Goal: Obtain resource: Obtain resource

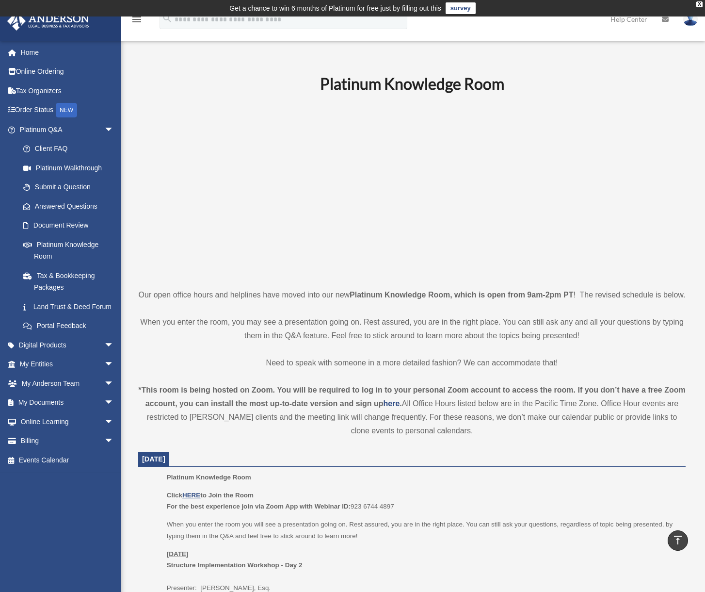
scroll to position [293, 0]
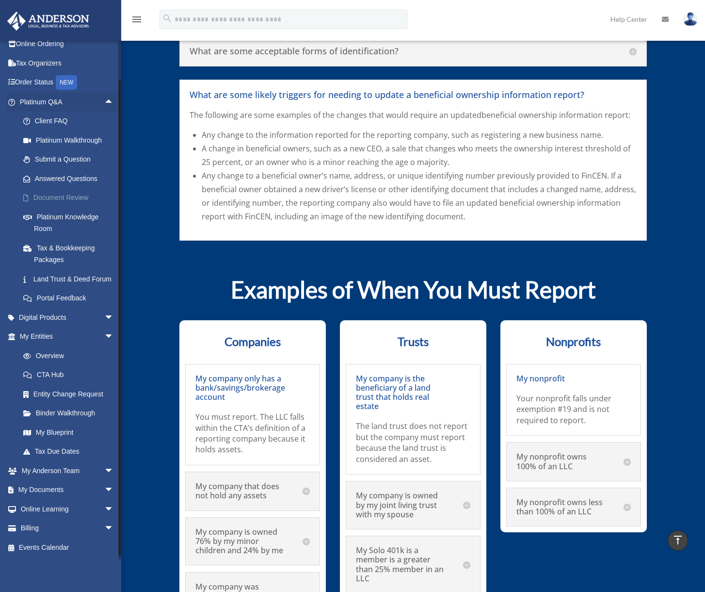
scroll to position [39, 0]
click at [61, 486] on link "My Documents arrow_drop_down" at bounding box center [68, 489] width 122 height 19
click at [104, 487] on span "arrow_drop_down" at bounding box center [113, 490] width 19 height 20
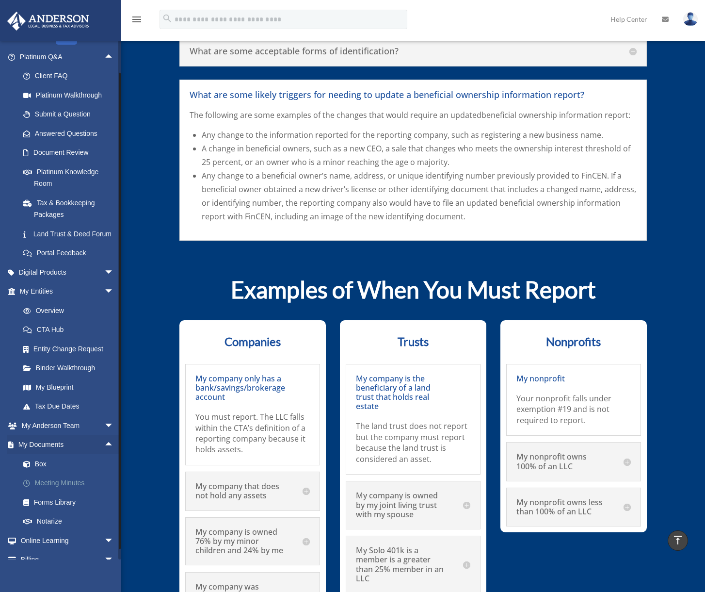
scroll to position [88, 0]
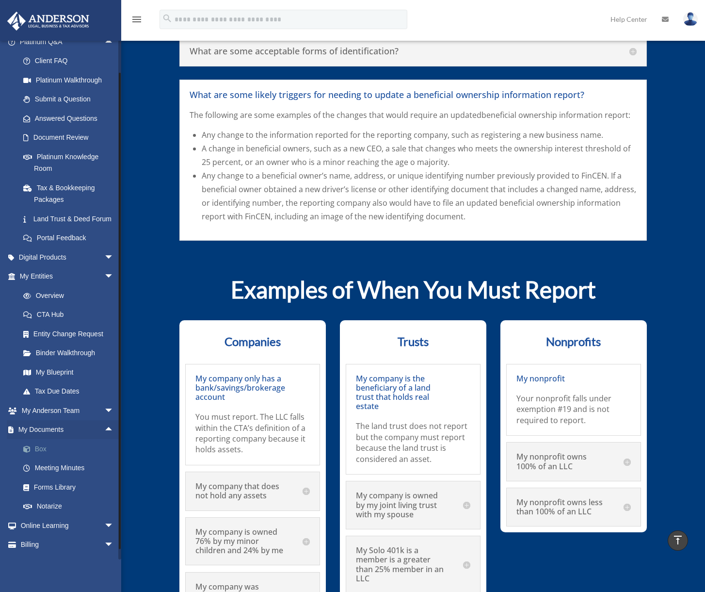
click at [44, 458] on link "Box" at bounding box center [71, 448] width 115 height 19
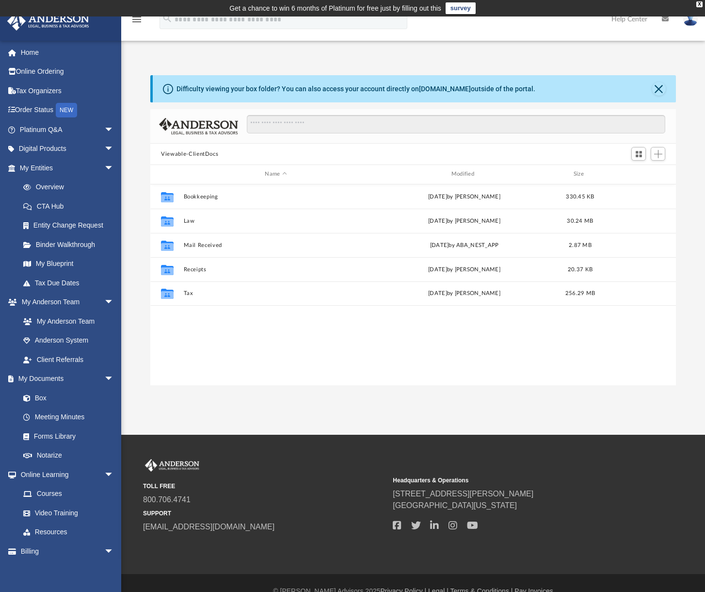
scroll to position [213, 518]
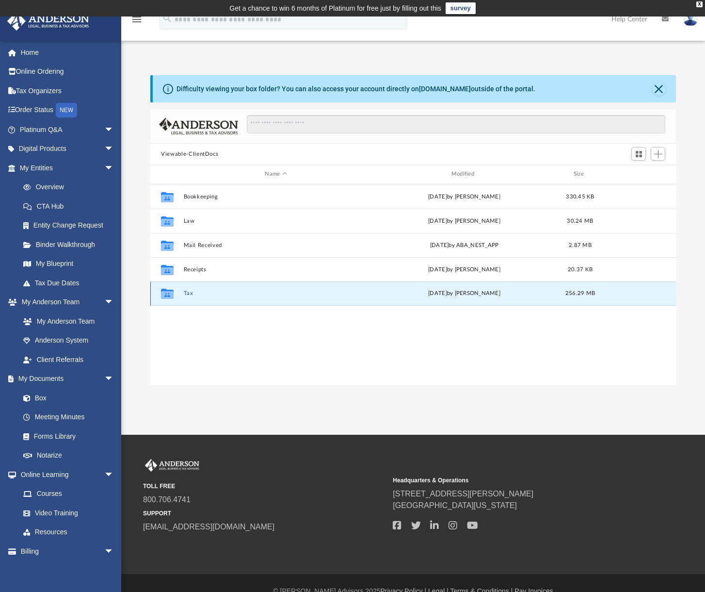
click at [190, 292] on button "Tax" at bounding box center [276, 293] width 184 height 6
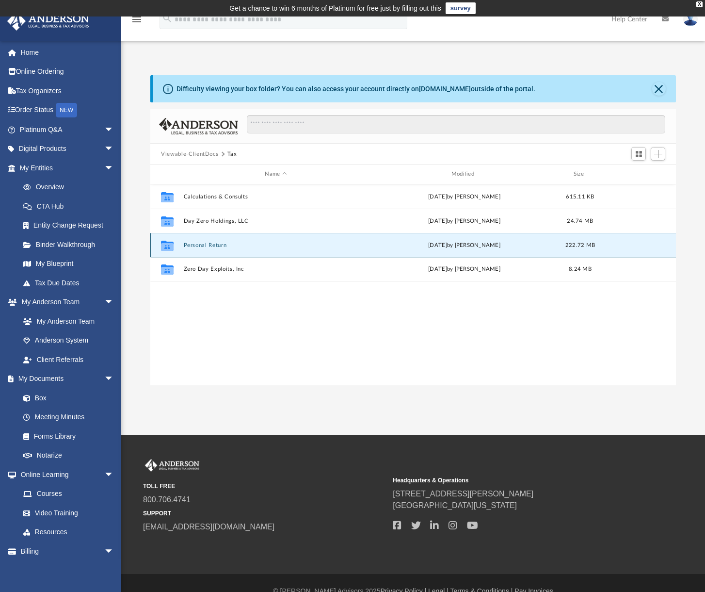
click at [208, 248] on button "Personal Return" at bounding box center [276, 245] width 184 height 6
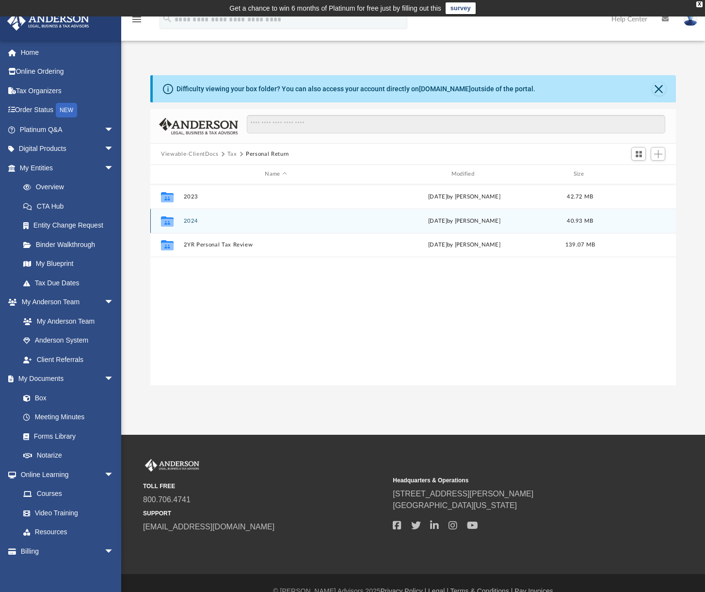
click at [184, 222] on button "2024" at bounding box center [276, 221] width 184 height 6
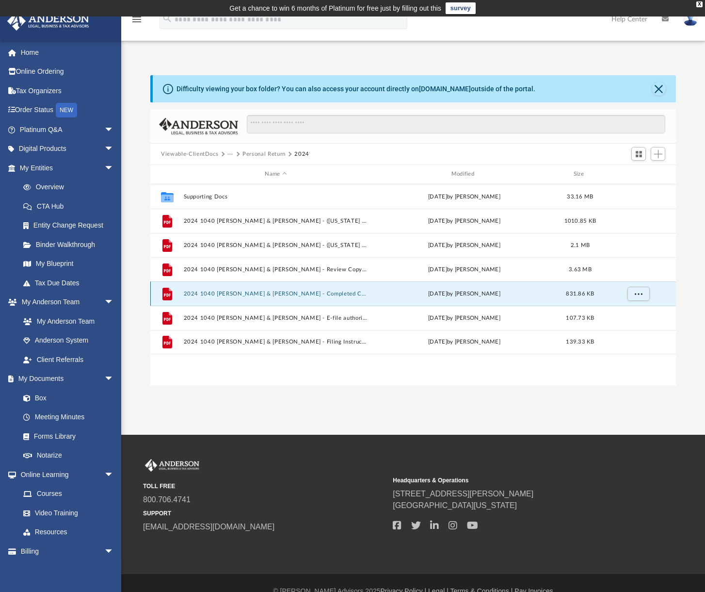
click at [283, 294] on button "2024 1040 Harris, Clinton & Elizabeth Hillman - Completed Copy.pdf" at bounding box center [276, 293] width 184 height 6
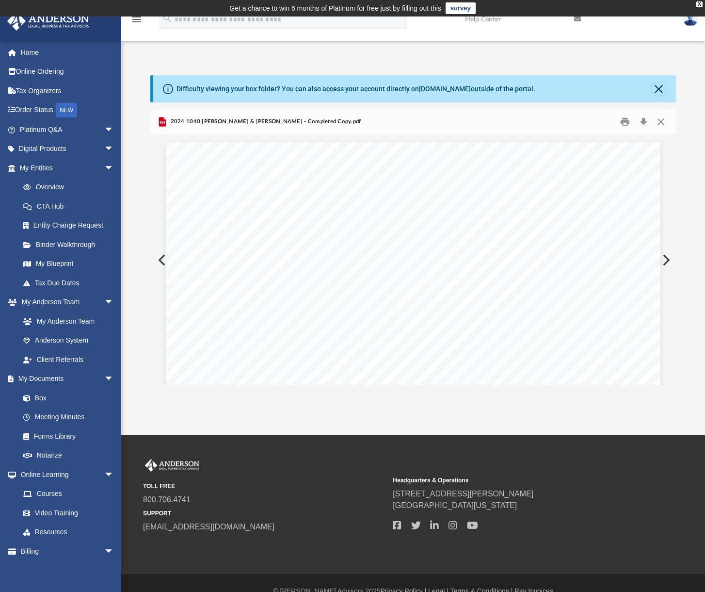
scroll to position [1964, 0]
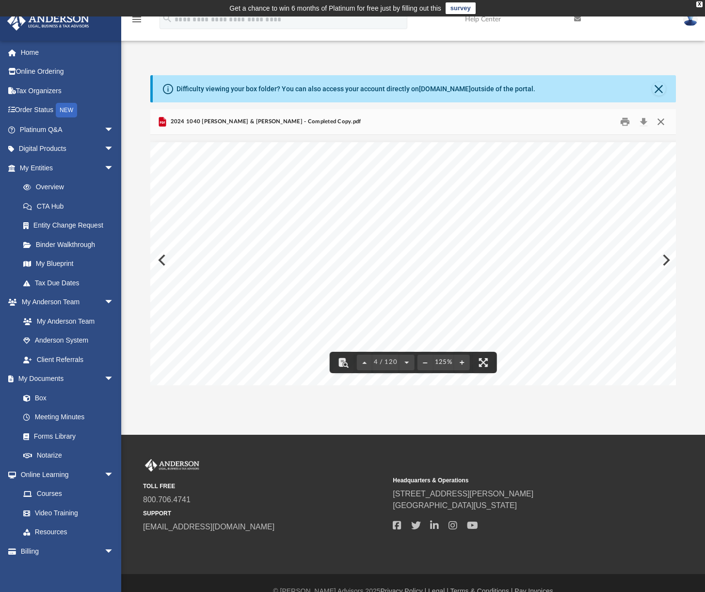
click at [665, 119] on button "Close" at bounding box center [660, 121] width 17 height 15
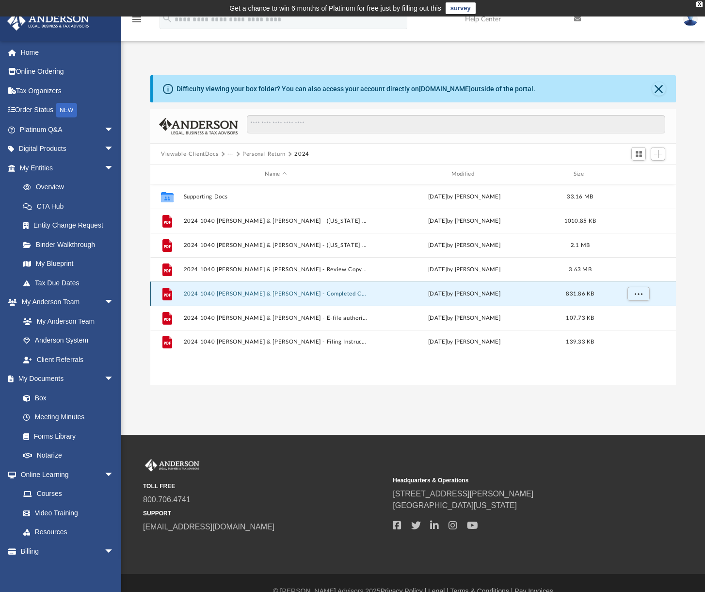
click at [257, 294] on button "2024 1040 Harris, Clinton & Elizabeth Hillman - Completed Copy.pdf" at bounding box center [276, 293] width 184 height 6
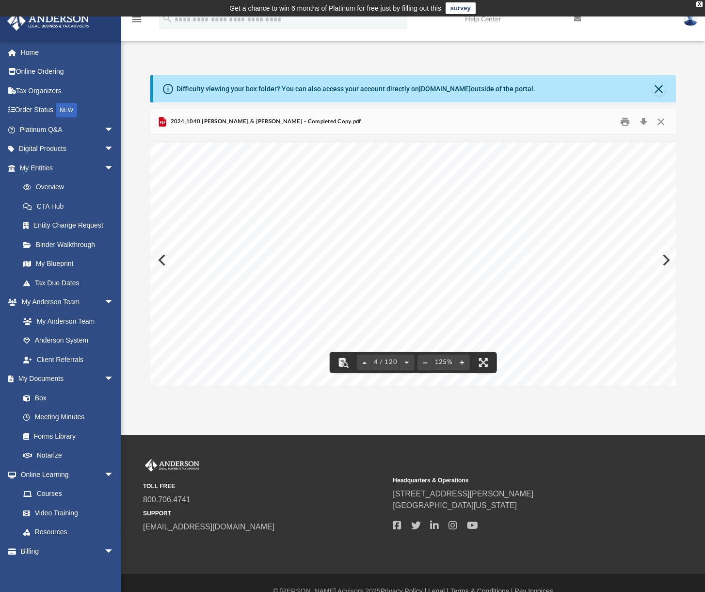
scroll to position [1964, 122]
drag, startPoint x: 604, startPoint y: 244, endPoint x: 630, endPoint y: 244, distance: 26.7
click at [630, 244] on span "25,747." at bounding box center [629, 245] width 40 height 8
drag, startPoint x: 630, startPoint y: 244, endPoint x: 611, endPoint y: 258, distance: 23.9
click at [611, 258] on div "403481 04-01-24 Direct Deposit/Debit Report Name: ID Number: Debit/Deposit Date…" at bounding box center [356, 389] width 640 height 495
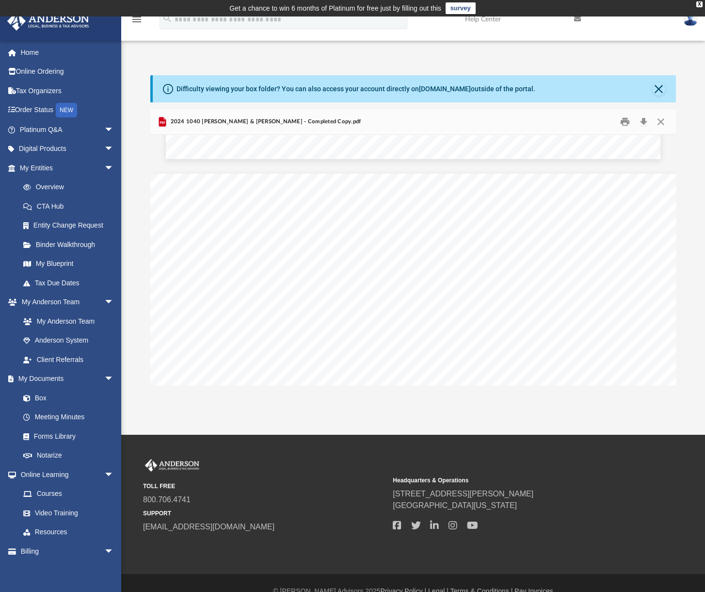
scroll to position [1940, 0]
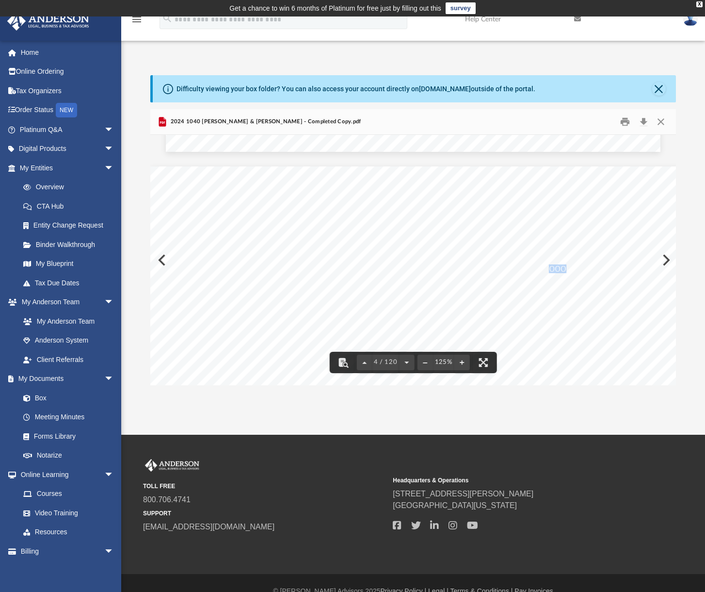
drag, startPoint x: 551, startPoint y: 268, endPoint x: 567, endPoint y: 268, distance: 15.5
click at [567, 268] on span "39900000591629691" at bounding box center [580, 269] width 97 height 8
click at [626, 266] on span "39900000591629691" at bounding box center [580, 269] width 97 height 8
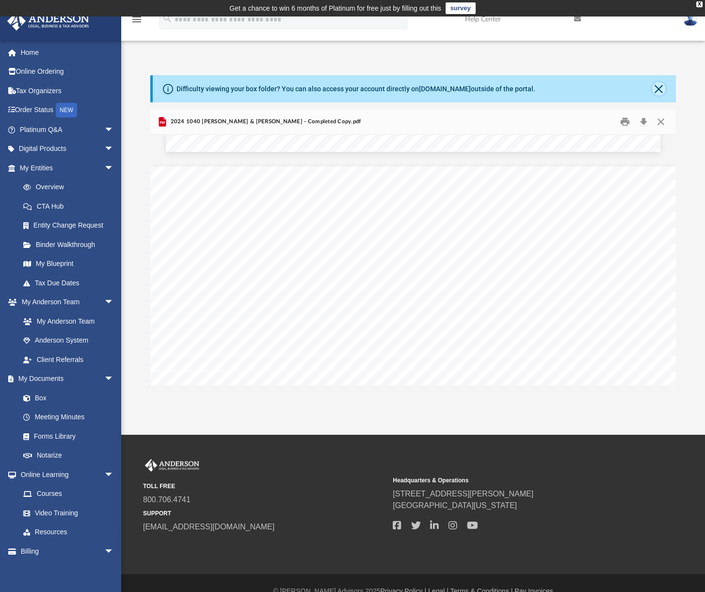
click at [657, 84] on button "Close" at bounding box center [659, 89] width 14 height 14
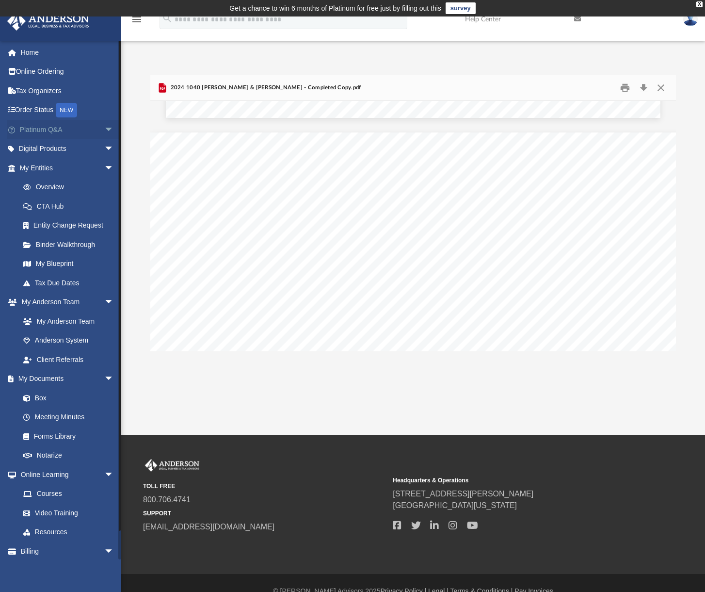
click at [55, 132] on link "Platinum Q&A arrow_drop_down" at bounding box center [68, 129] width 122 height 19
click at [104, 128] on span "arrow_drop_down" at bounding box center [113, 130] width 19 height 20
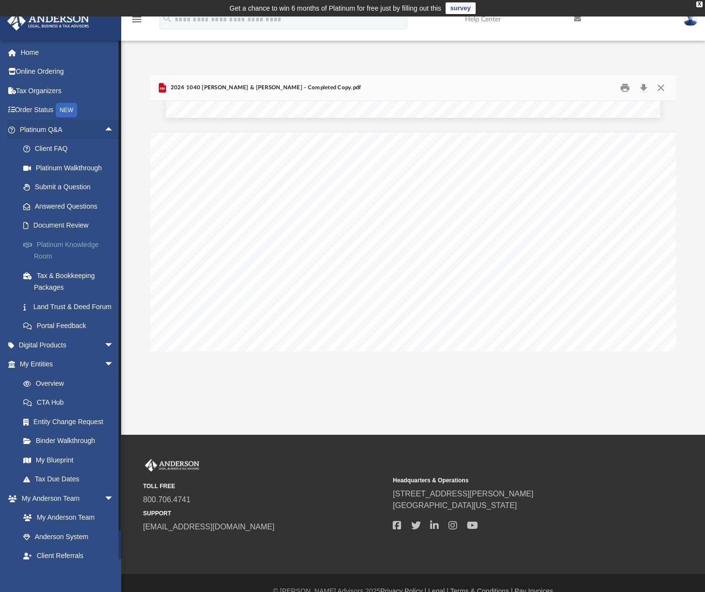
click at [58, 244] on link "Platinum Knowledge Room" at bounding box center [71, 250] width 115 height 31
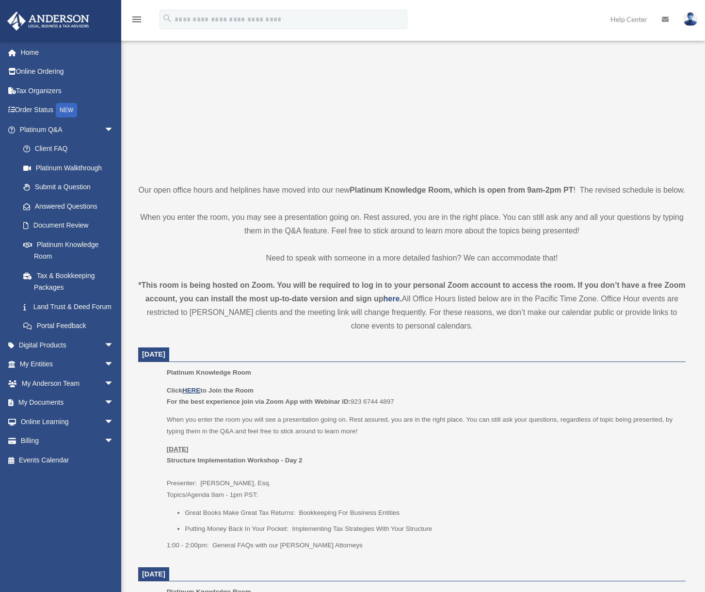
scroll to position [105, 0]
click at [194, 393] on u "HERE" at bounding box center [191, 389] width 18 height 7
